Goal: Task Accomplishment & Management: Manage account settings

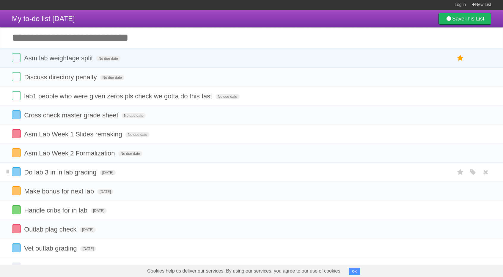
scroll to position [1, 0]
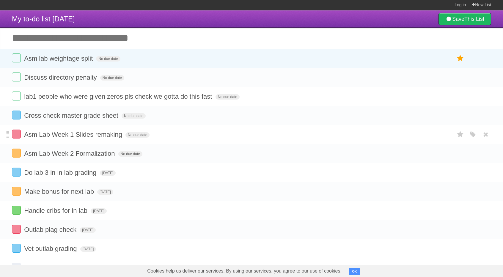
click at [97, 128] on li "Asm Lab Week 1 Slides remaking No due date White Red Blue Green Purple Orange" at bounding box center [251, 134] width 503 height 19
click at [484, 133] on icon at bounding box center [485, 135] width 8 height 10
click at [15, 133] on label at bounding box center [16, 134] width 9 height 9
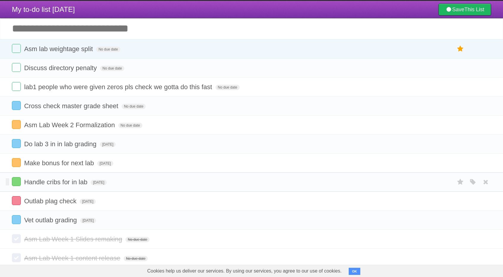
scroll to position [10, 0]
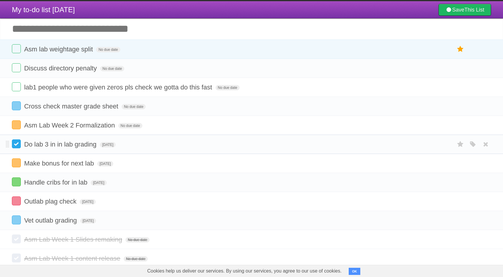
click at [17, 142] on label at bounding box center [16, 143] width 9 height 9
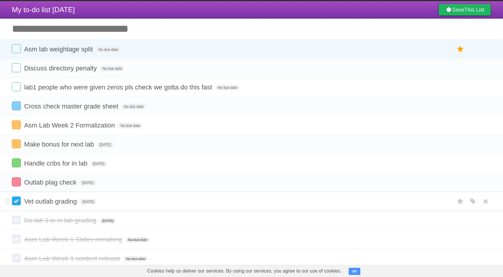
click at [15, 202] on label at bounding box center [16, 200] width 9 height 9
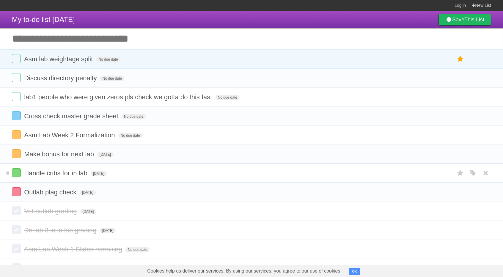
click at [468, 173] on div "White Red Blue Green Purple Orange" at bounding box center [472, 173] width 11 height 10
click at [475, 173] on icon "button" at bounding box center [472, 173] width 8 height 8
click at [438, 170] on label "Purple" at bounding box center [438, 173] width 7 height 7
click at [474, 189] on icon "button" at bounding box center [472, 192] width 8 height 8
click at [440, 189] on label "Purple" at bounding box center [438, 192] width 7 height 7
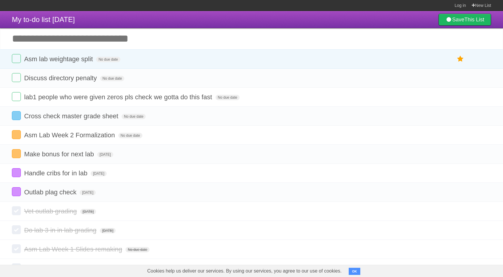
click at [110, 40] on input "Add another task" at bounding box center [251, 38] width 503 height 21
type input "*******"
click at [239, 99] on form "lab1 people who were given zeros pls check we gotta do this fast No due date Wh…" at bounding box center [251, 97] width 479 height 10
click at [57, 187] on form "Outlab plag check [DATE] White Red Blue Green Purple Orange" at bounding box center [251, 192] width 479 height 10
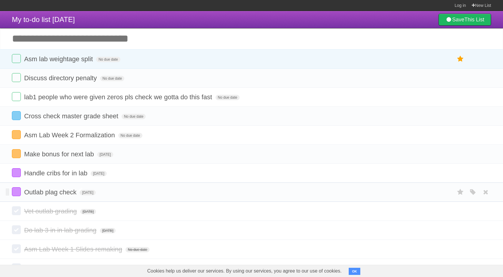
click at [75, 194] on span "Outlab plag check" at bounding box center [51, 191] width 54 height 7
click at [43, 192] on input "**********" at bounding box center [52, 193] width 56 height 8
type input "**********"
click at [12, 22] on span "My to-do list [DATE]" at bounding box center [43, 19] width 63 height 8
click at [56, 63] on form "Asm lab weightage split No due date White Red Blue Green Purple Orange" at bounding box center [251, 59] width 479 height 10
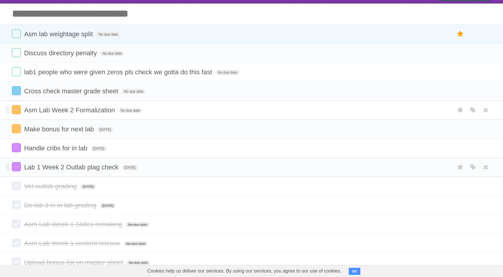
scroll to position [24, 0]
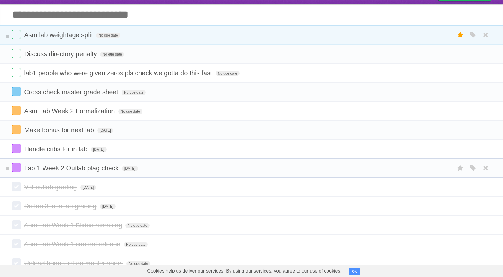
drag, startPoint x: 487, startPoint y: 147, endPoint x: 276, endPoint y: 32, distance: 239.7
click at [487, 147] on icon at bounding box center [485, 149] width 8 height 10
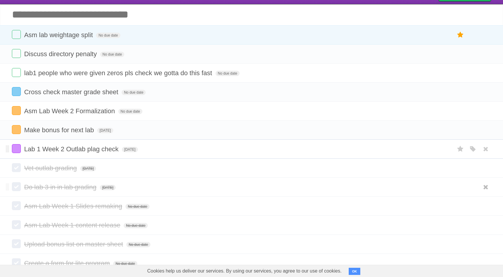
scroll to position [0, 0]
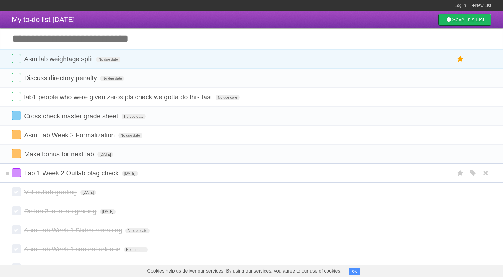
click at [70, 39] on input "Add another task" at bounding box center [251, 38] width 503 height 21
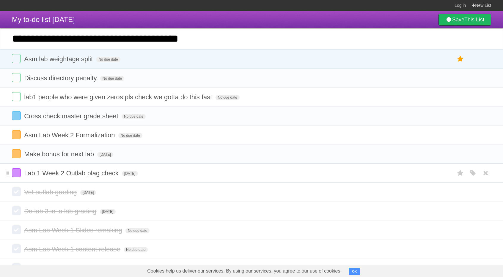
type input "**********"
click input "*********" at bounding box center [0, 0] width 0 height 0
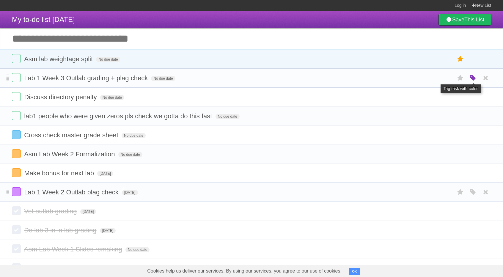
click at [470, 78] on icon "button" at bounding box center [472, 78] width 8 height 8
click at [448, 77] on label "Orange" at bounding box center [446, 78] width 7 height 7
click at [487, 152] on icon at bounding box center [485, 154] width 8 height 10
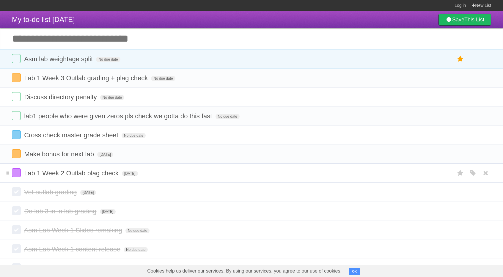
click at [486, 59] on icon at bounding box center [485, 59] width 8 height 10
click at [489, 61] on icon at bounding box center [485, 59] width 8 height 10
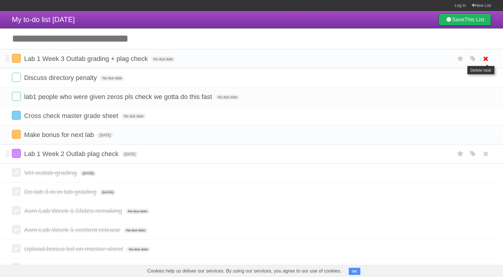
click at [486, 59] on icon at bounding box center [485, 59] width 8 height 10
click at [479, 57] on ul "White Red Blue Green Purple Orange" at bounding box center [471, 59] width 40 height 10
click at [482, 57] on icon at bounding box center [485, 59] width 8 height 10
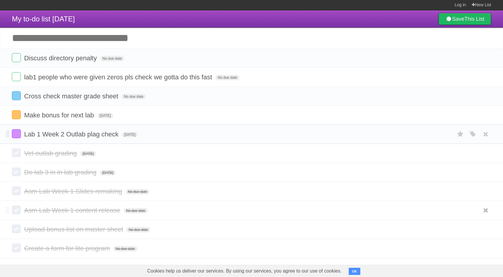
scroll to position [19, 0]
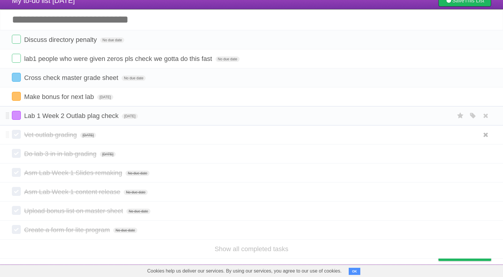
click at [456, 125] on li "Vet outlab grading [DATE] White Red Blue Green Purple Orange" at bounding box center [251, 134] width 503 height 19
click at [12, 114] on label at bounding box center [16, 115] width 9 height 9
click at [17, 97] on label at bounding box center [16, 96] width 9 height 9
click at [18, 81] on label at bounding box center [16, 77] width 9 height 9
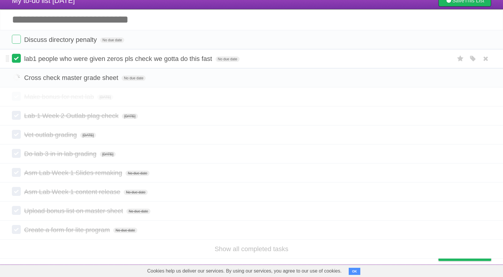
click at [15, 56] on label at bounding box center [16, 58] width 9 height 9
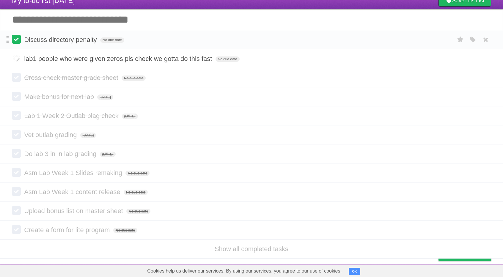
click at [15, 39] on label at bounding box center [16, 39] width 9 height 9
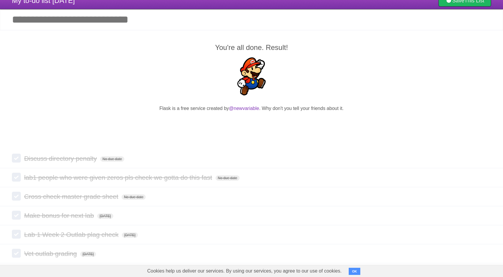
click at [76, 19] on input "Add another task" at bounding box center [251, 19] width 503 height 21
type input "***"
